Goal: Task Accomplishment & Management: Use online tool/utility

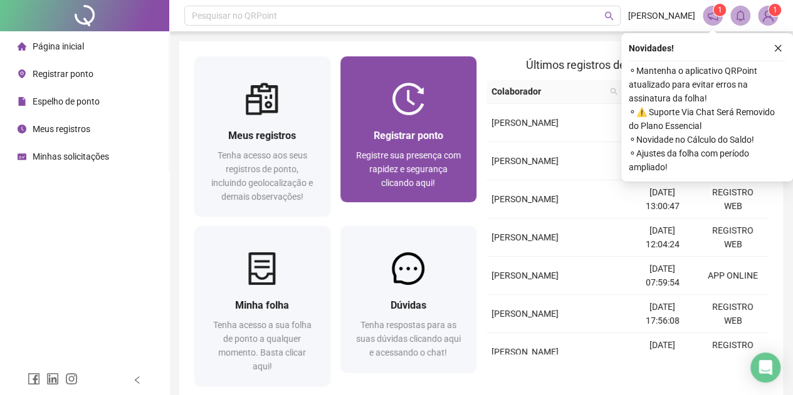
click at [411, 133] on span "Registrar ponto" at bounding box center [408, 136] width 70 height 12
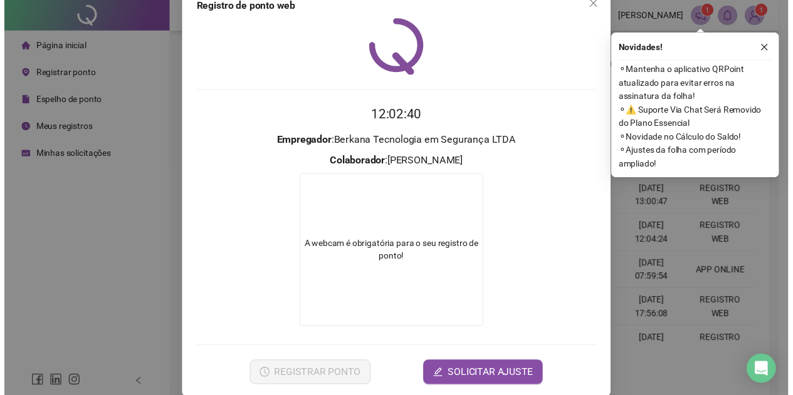
scroll to position [42, 0]
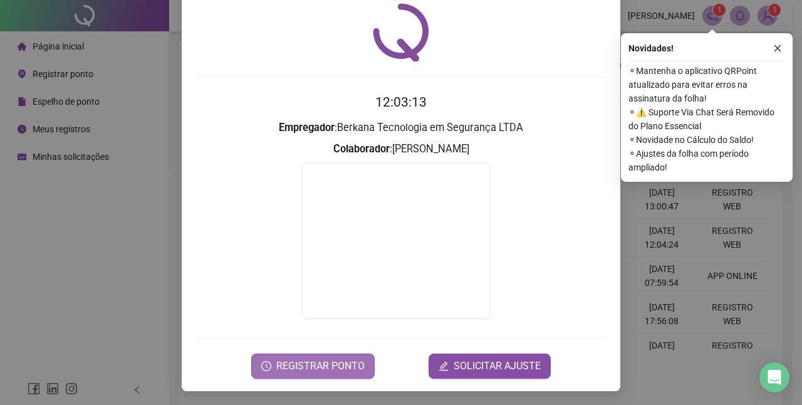
click at [328, 358] on span "REGISTRAR PONTO" at bounding box center [320, 365] width 88 height 15
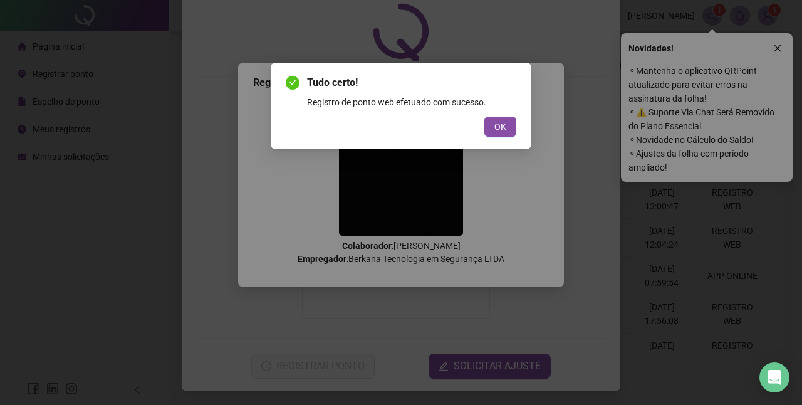
click at [495, 124] on span "OK" at bounding box center [500, 127] width 12 height 14
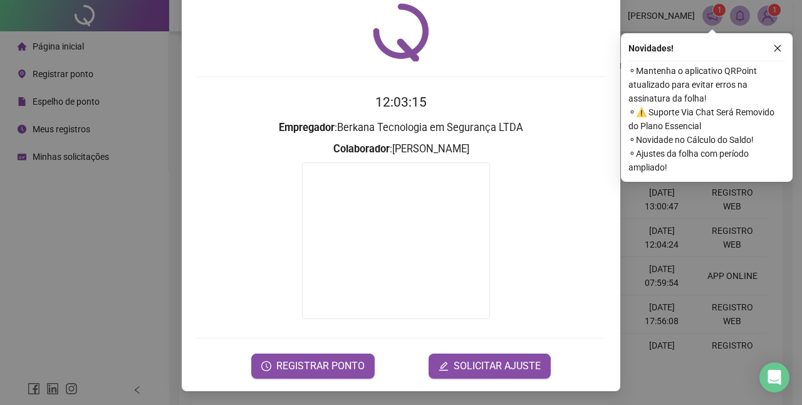
click at [117, 276] on div "Registro de ponto web 12:03:15 Empregador : Berkana Tecnologia em Segurança LTD…" at bounding box center [401, 202] width 802 height 405
